Goal: Check status

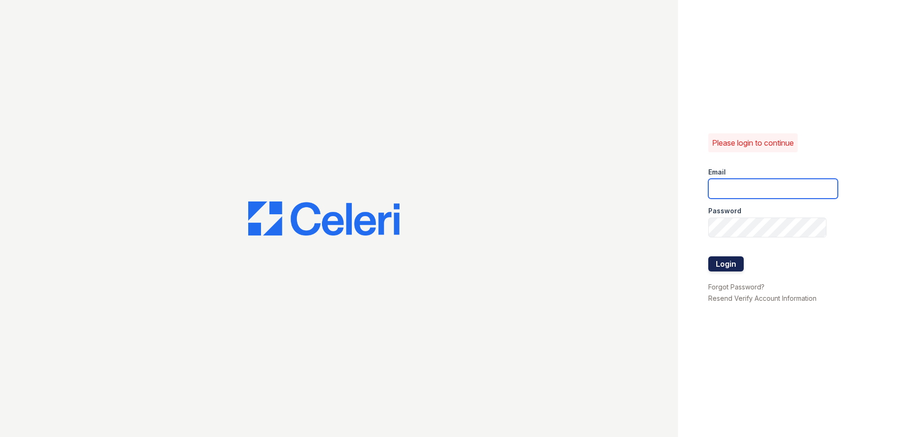
type input "arrivewestborough@trinity-pm.com"
click at [737, 262] on button "Login" at bounding box center [725, 263] width 35 height 15
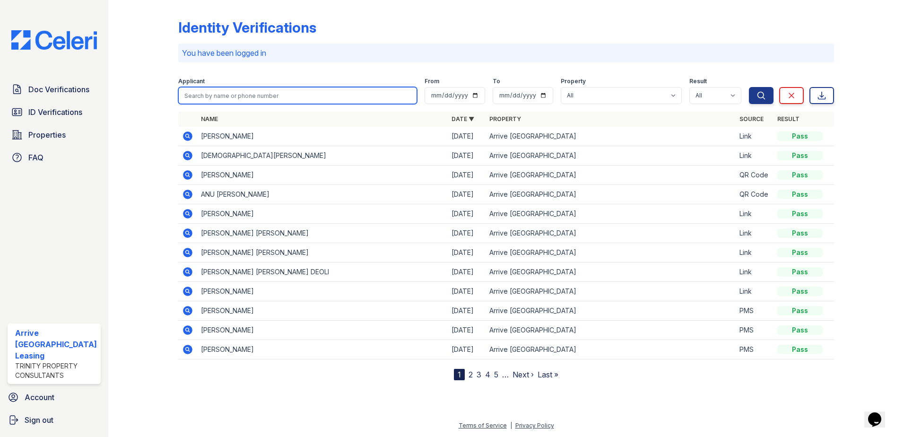
click at [283, 100] on input "search" at bounding box center [297, 95] width 239 height 17
type input "olin"
click at [749, 87] on button "Search" at bounding box center [761, 95] width 25 height 17
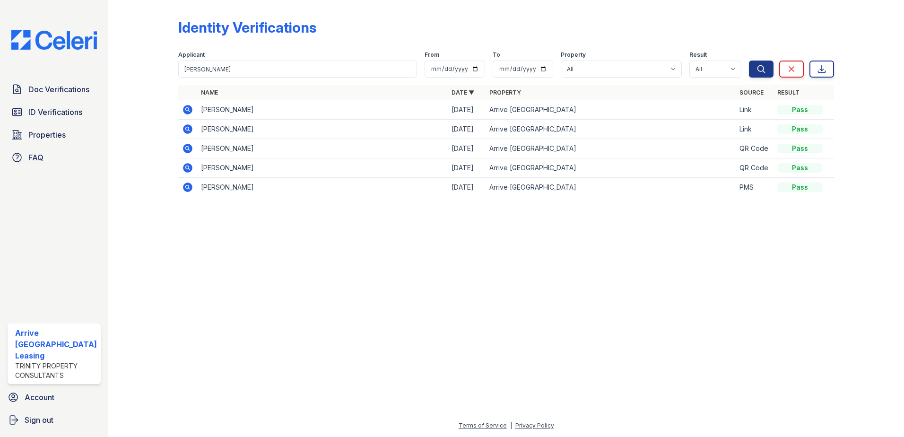
click at [187, 146] on icon at bounding box center [187, 148] width 9 height 9
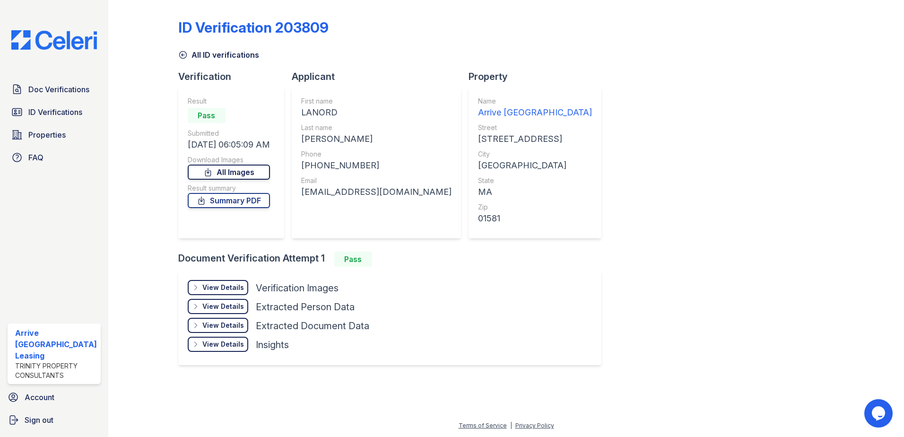
click at [220, 168] on link "All Images" at bounding box center [229, 172] width 82 height 15
click at [203, 285] on div "View Details" at bounding box center [223, 287] width 42 height 9
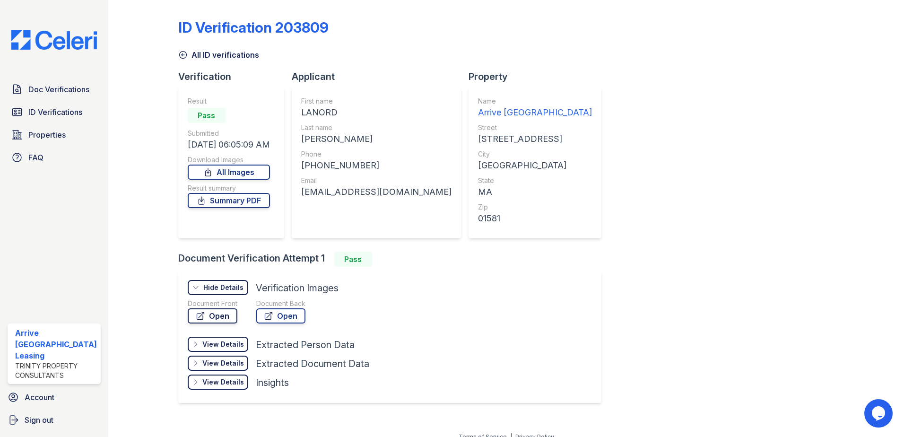
click at [220, 319] on link "Open" at bounding box center [213, 315] width 50 height 15
drag, startPoint x: 222, startPoint y: 203, endPoint x: 206, endPoint y: 203, distance: 16.1
click at [222, 203] on link "Summary PDF" at bounding box center [229, 200] width 82 height 15
